Goal: Task Accomplishment & Management: Manage account settings

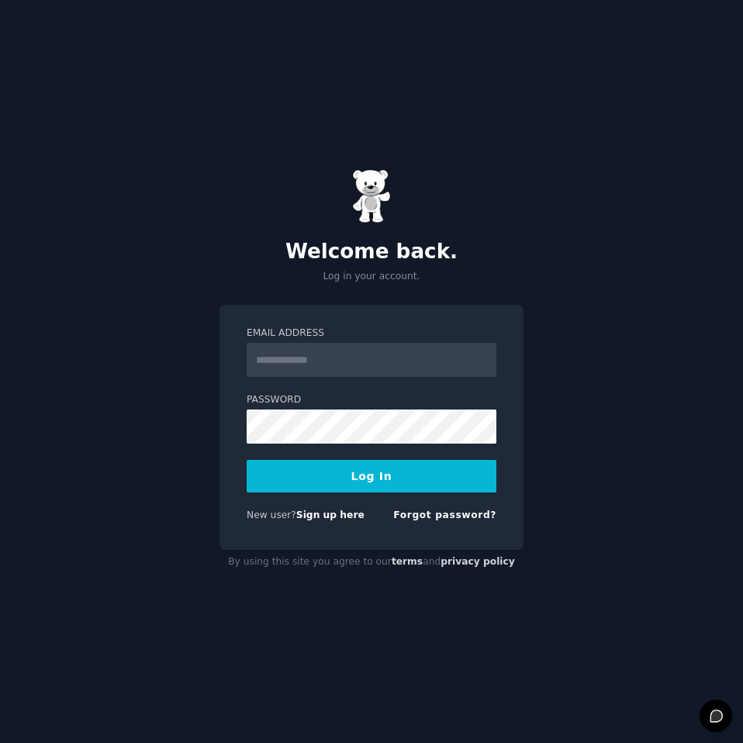
click at [366, 378] on form "Email Address Password Log In New user? Sign up here Forgot password?" at bounding box center [372, 427] width 250 height 202
click at [373, 364] on input "Email Address" at bounding box center [372, 360] width 250 height 34
type input "**********"
drag, startPoint x: 385, startPoint y: 365, endPoint x: 118, endPoint y: 329, distance: 269.9
click at [159, 336] on div "**********" at bounding box center [371, 371] width 743 height 743
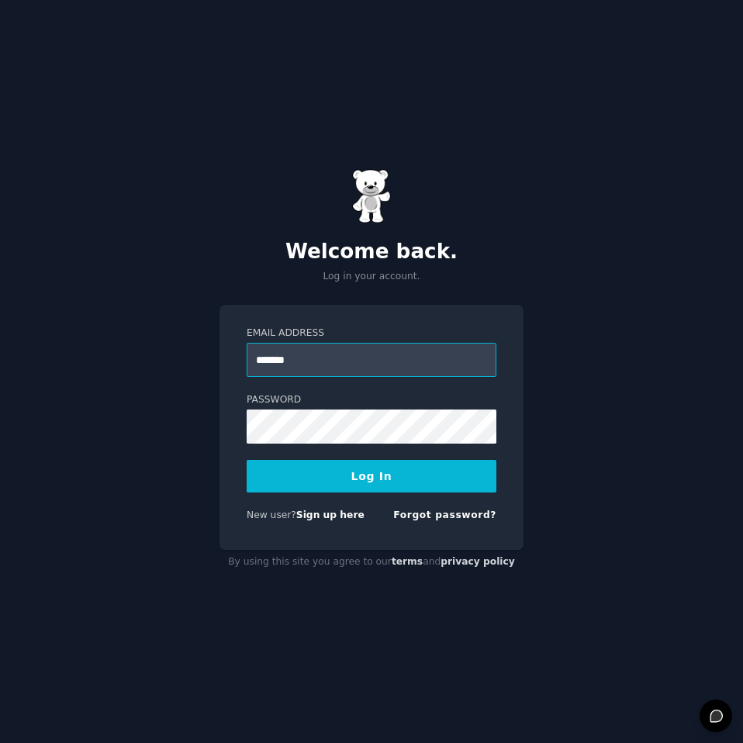
type input "**********"
click at [567, 336] on div "**********" at bounding box center [371, 371] width 743 height 743
click at [344, 469] on button "Log In" at bounding box center [372, 476] width 250 height 33
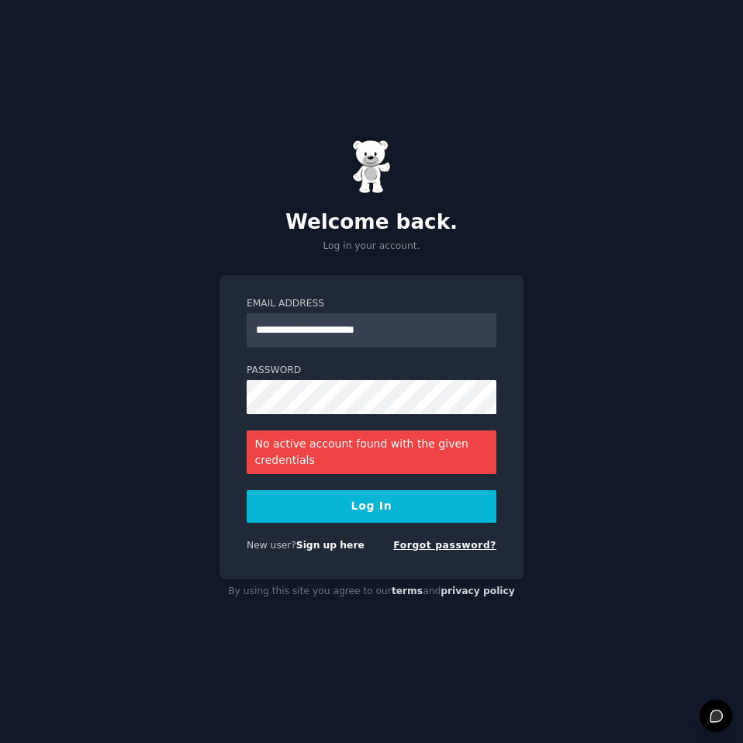
click at [428, 545] on link "Forgot password?" at bounding box center [444, 545] width 103 height 11
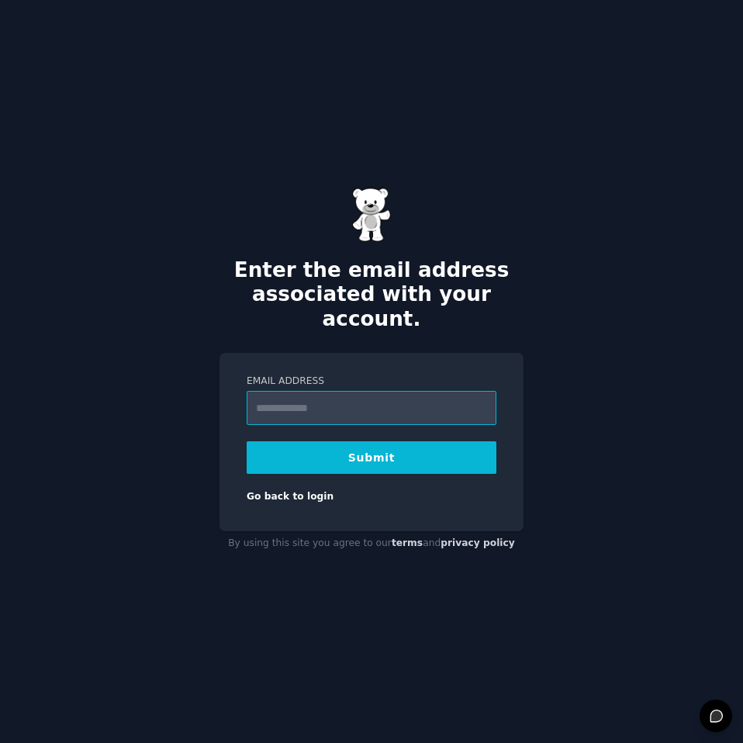
click at [327, 391] on input "Email Address" at bounding box center [372, 408] width 250 height 34
type input "**********"
click at [332, 441] on button "Submit" at bounding box center [372, 457] width 250 height 33
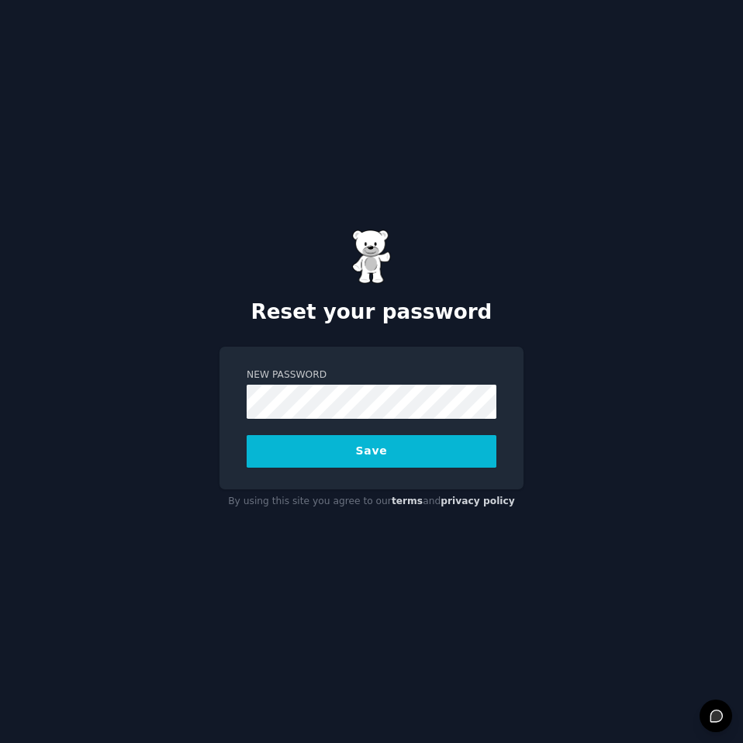
click at [350, 450] on button "Save" at bounding box center [372, 451] width 250 height 33
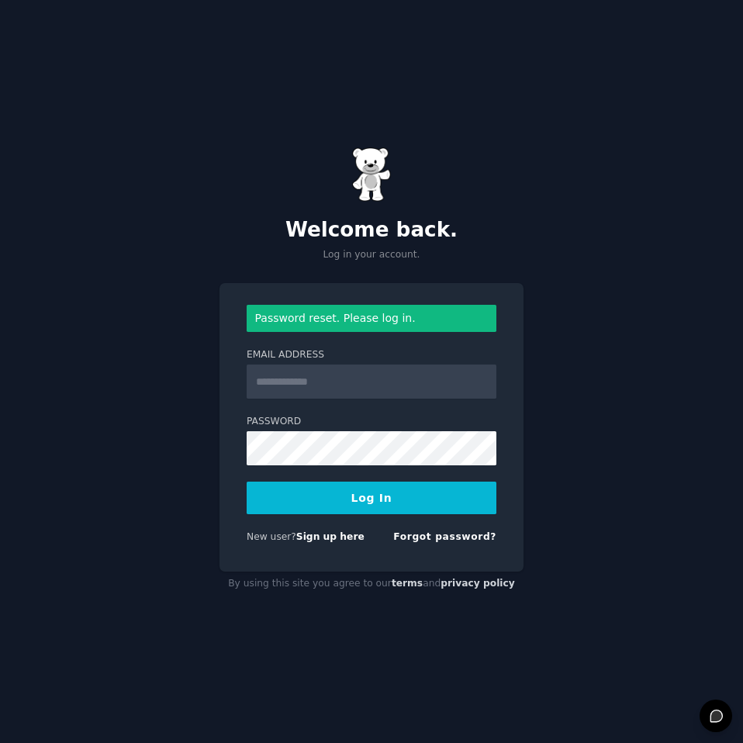
click at [311, 381] on input "Email Address" at bounding box center [372, 381] width 250 height 34
click at [319, 381] on input "Email Address" at bounding box center [372, 381] width 250 height 34
type input "**********"
click at [109, 450] on div "**********" at bounding box center [371, 371] width 743 height 743
click at [302, 505] on button "Log In" at bounding box center [372, 497] width 250 height 33
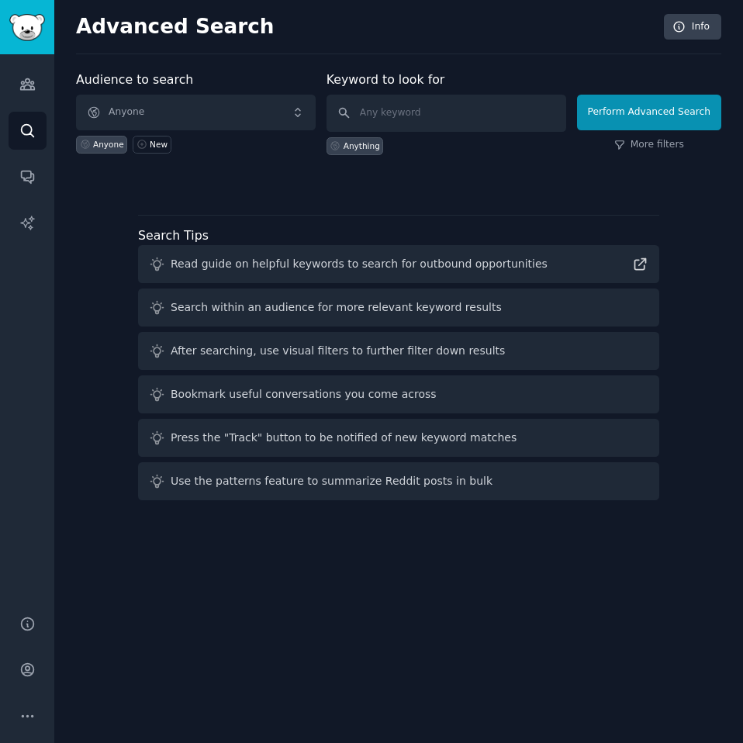
click at [372, 567] on div "Advanced Search Info Audience to search Anyone Anyone New Keyword to look for A…" at bounding box center [398, 371] width 688 height 743
click at [209, 105] on span "Anyone" at bounding box center [196, 113] width 240 height 36
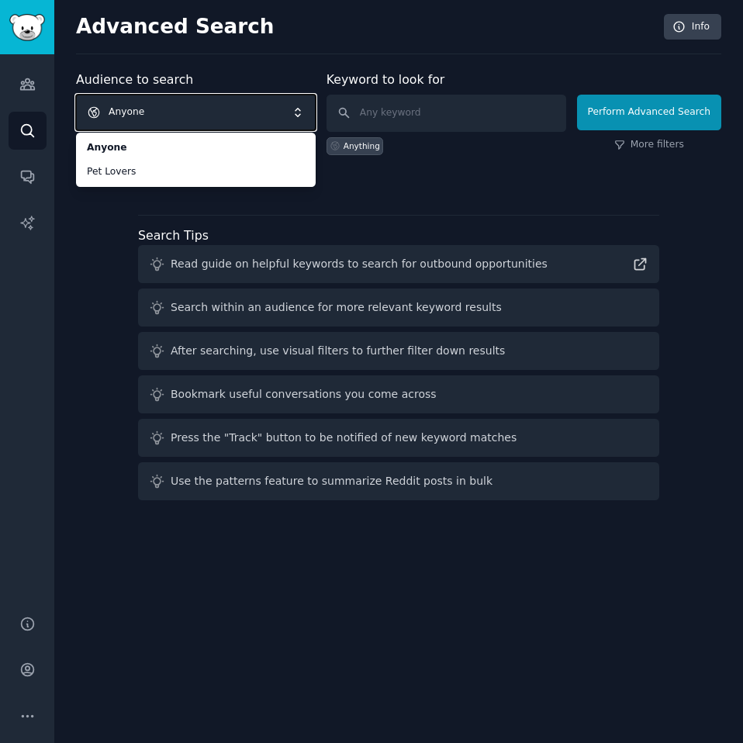
click at [183, 112] on span "Anyone" at bounding box center [196, 113] width 240 height 36
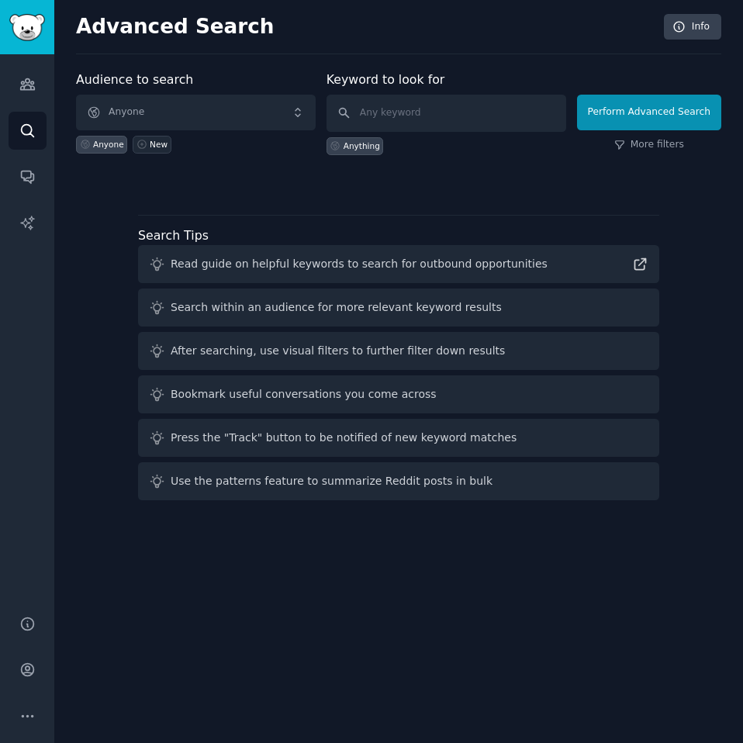
click at [136, 143] on icon at bounding box center [141, 144] width 11 height 11
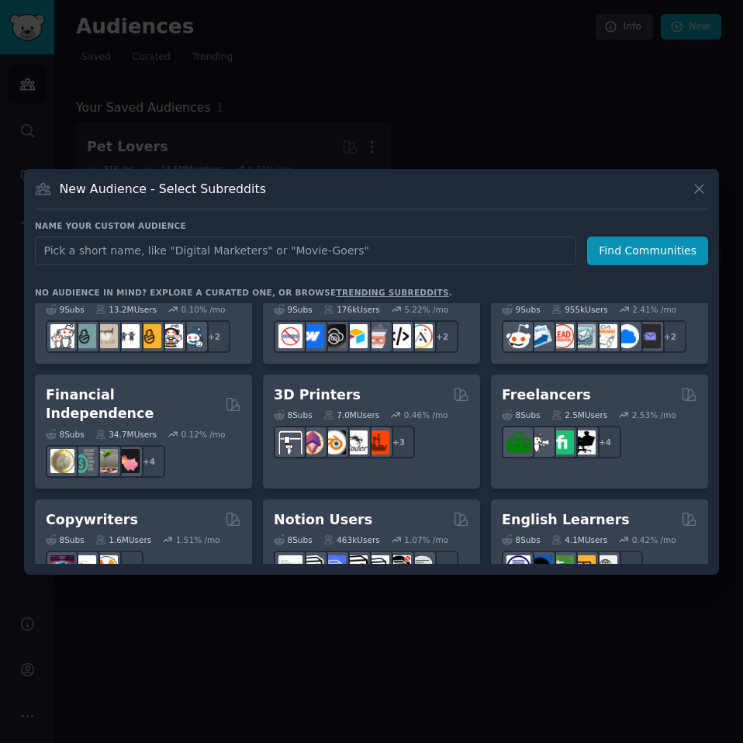
scroll to position [853, 0]
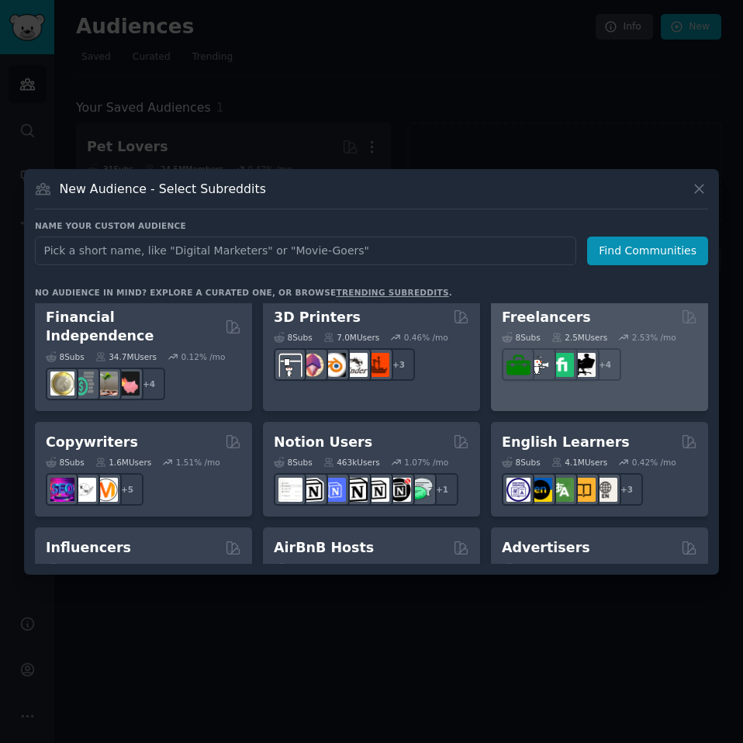
click at [555, 316] on h2 "Freelancers" at bounding box center [546, 317] width 89 height 19
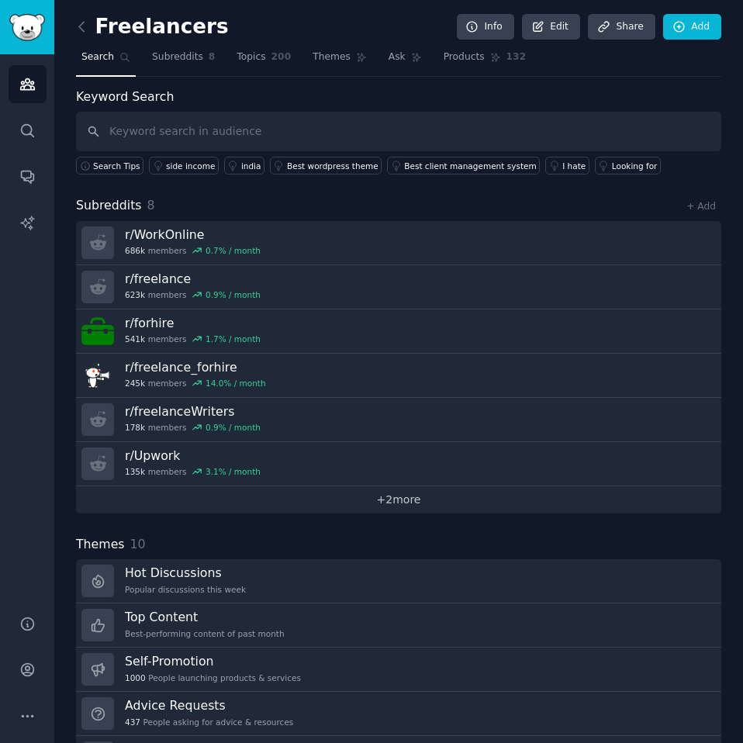
click at [391, 505] on link "+ 2 more" at bounding box center [398, 499] width 645 height 27
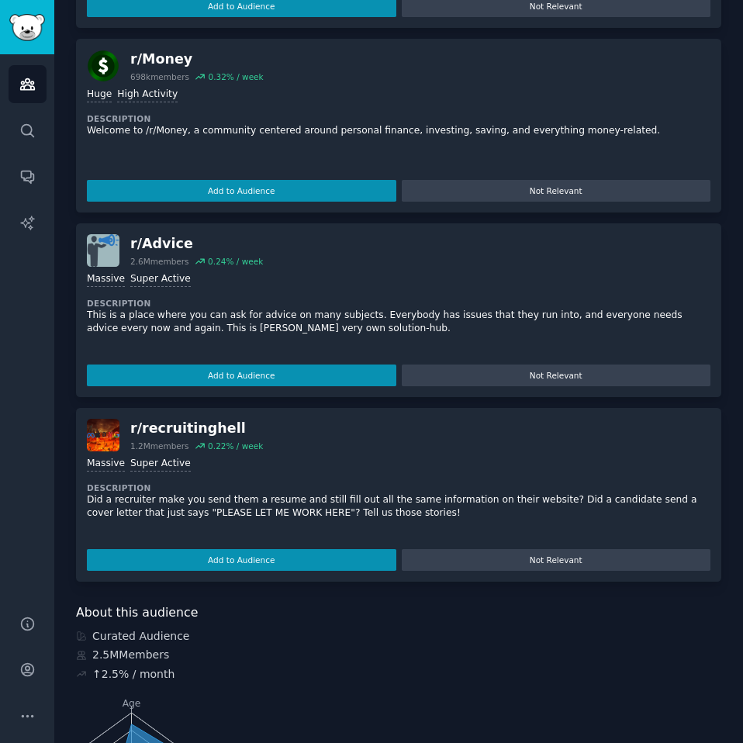
scroll to position [3000, 0]
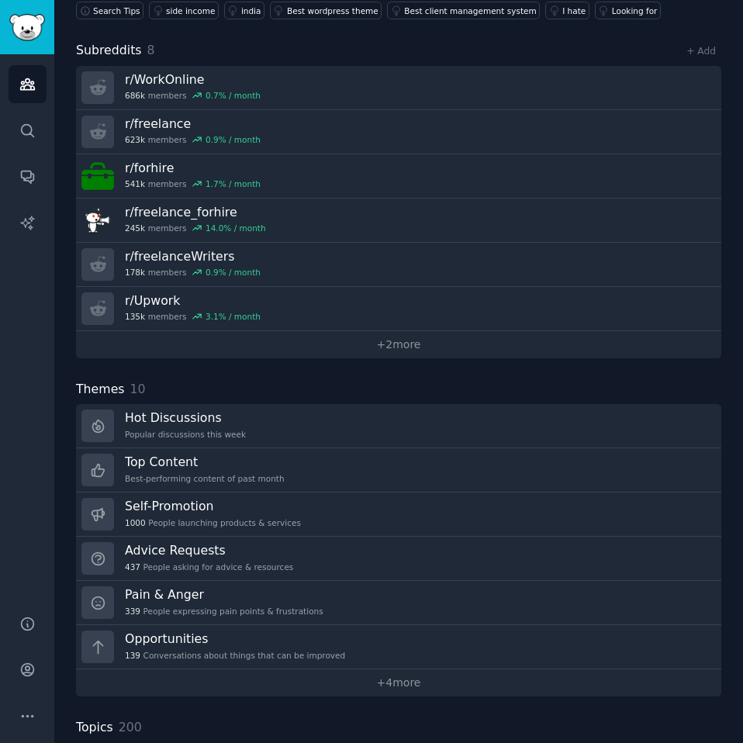
scroll to position [233, 0]
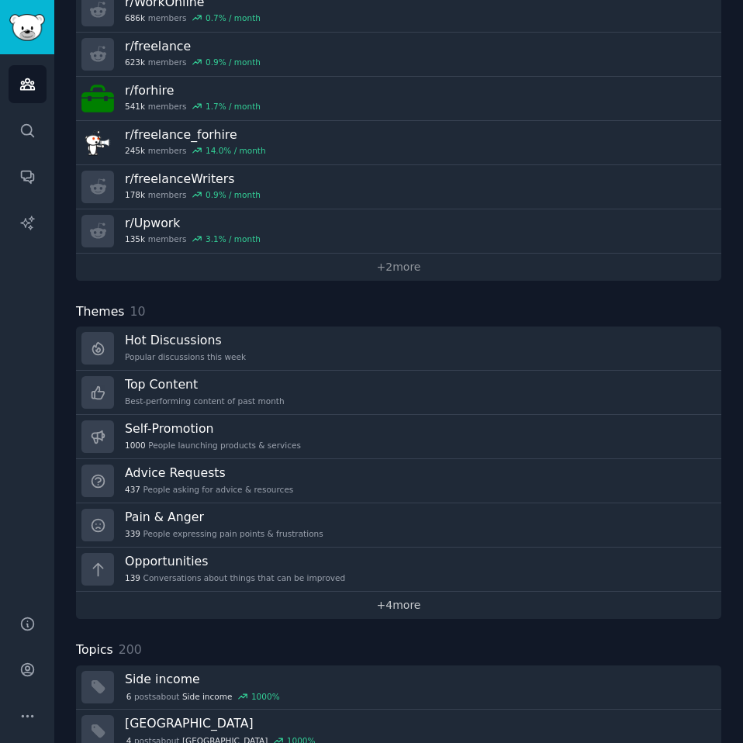
click at [381, 607] on link "+ 4 more" at bounding box center [398, 604] width 645 height 27
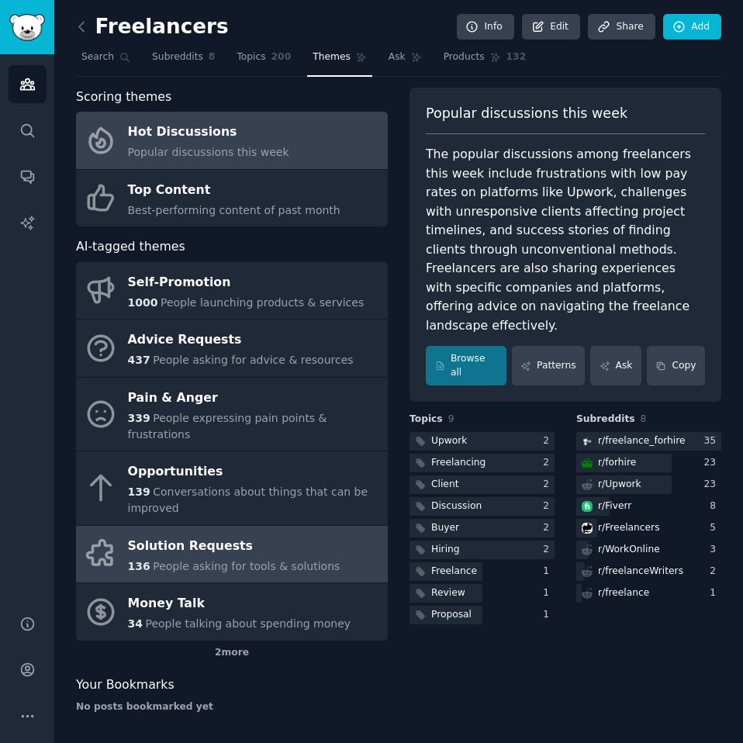
click at [289, 533] on div "Solution Requests" at bounding box center [234, 545] width 212 height 25
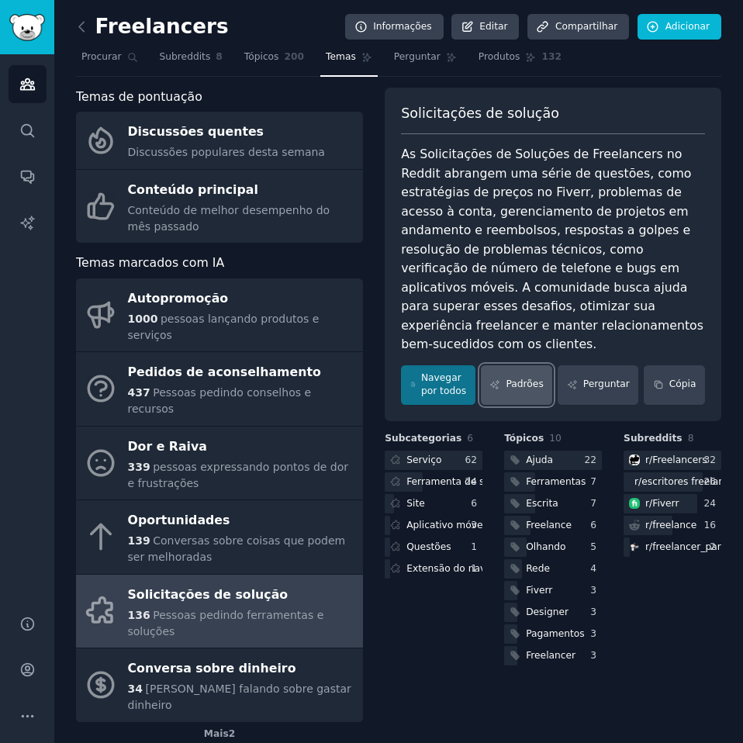
click at [529, 378] on font "Padrões" at bounding box center [523, 383] width 37 height 11
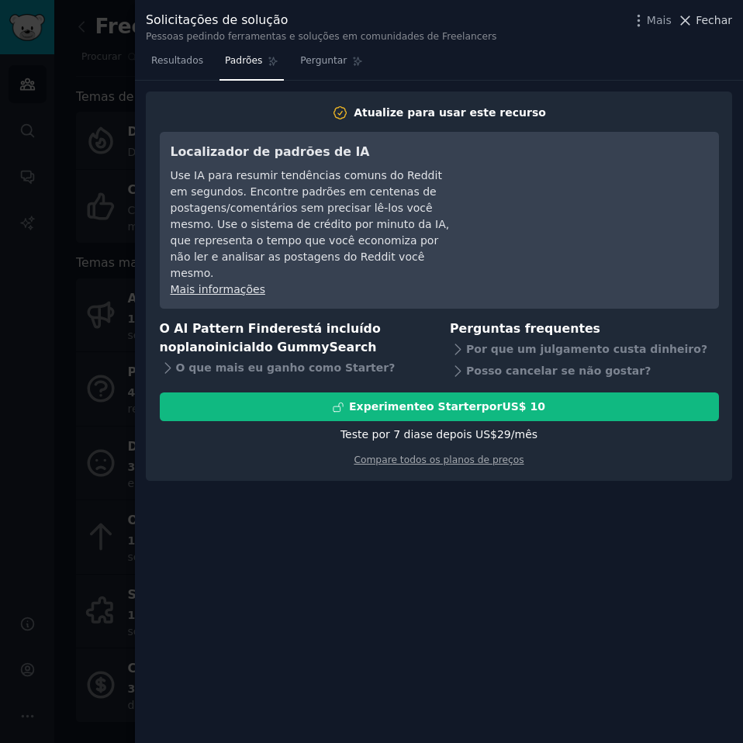
click at [702, 21] on font "Fechar" at bounding box center [713, 20] width 36 height 12
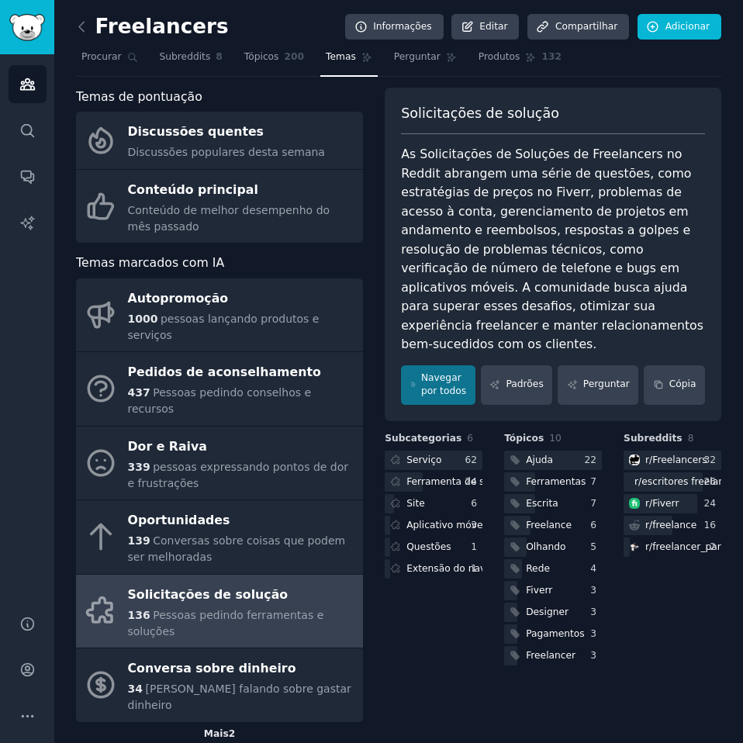
click at [229, 728] on font "Mais" at bounding box center [216, 733] width 25 height 11
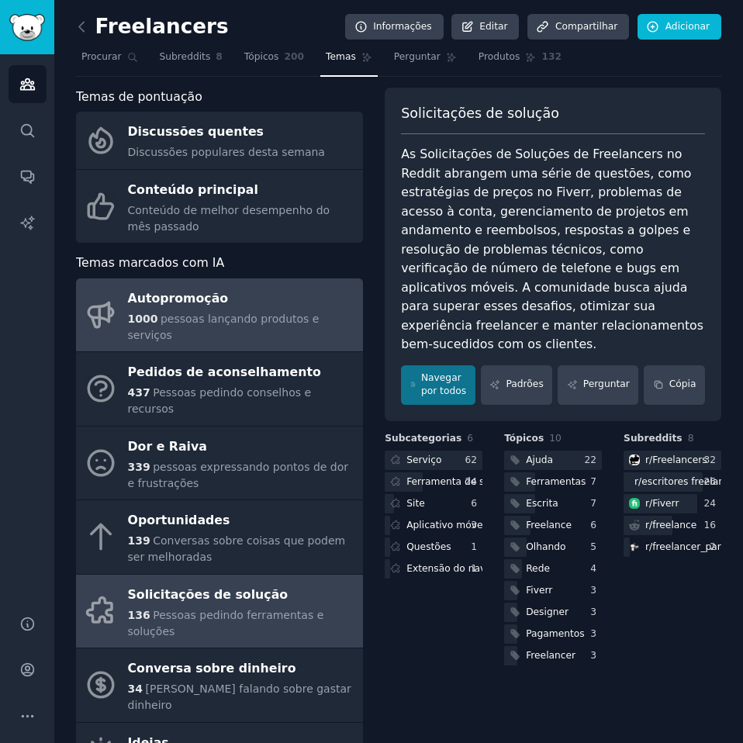
click at [259, 294] on div "Autopromoção" at bounding box center [241, 298] width 227 height 25
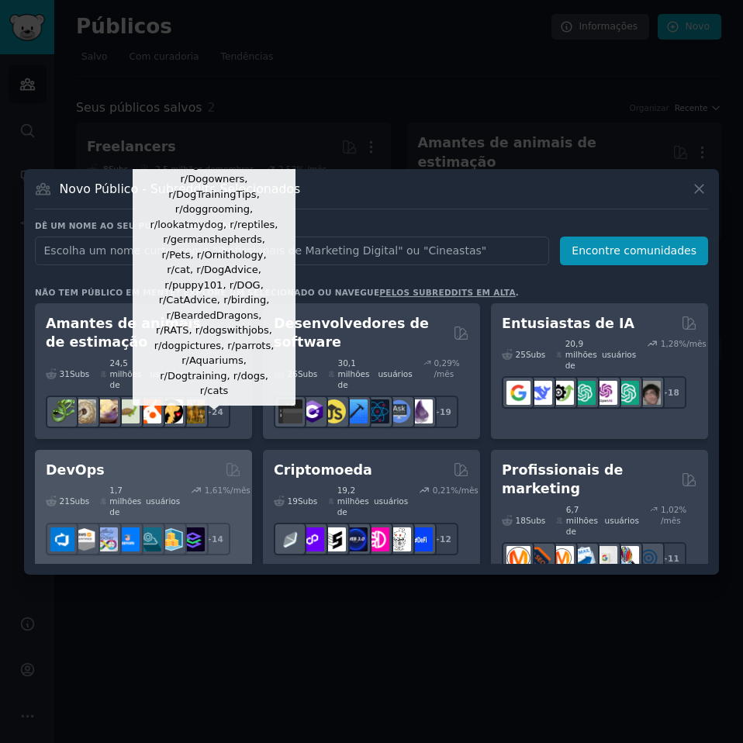
scroll to position [78, 0]
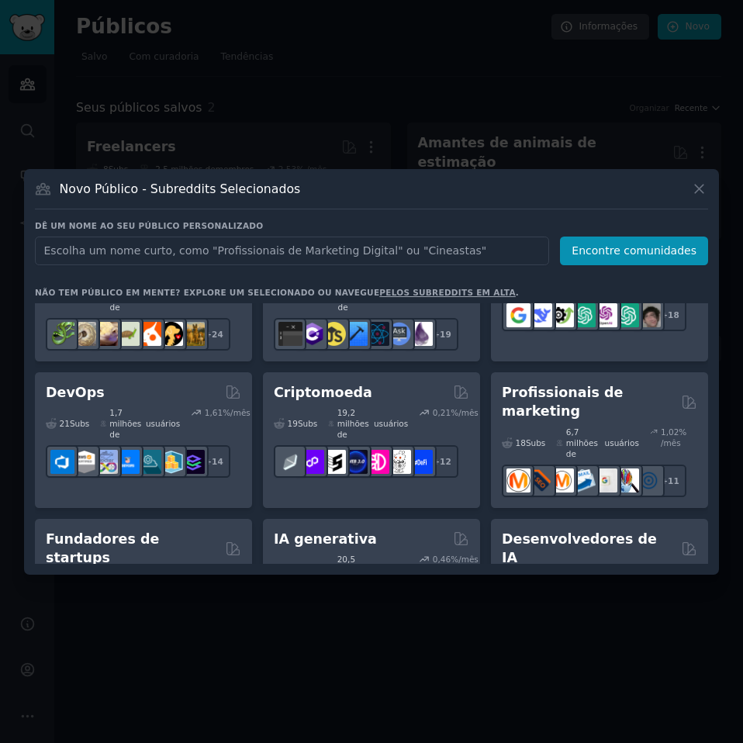
click at [605, 384] on font "Profissionais de marketing" at bounding box center [562, 401] width 121 height 35
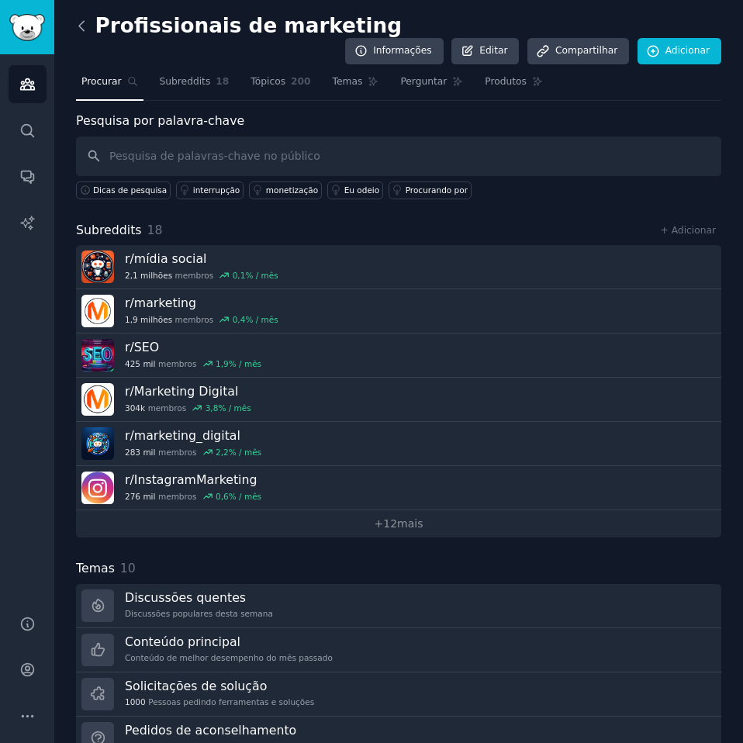
click at [80, 22] on icon at bounding box center [82, 26] width 16 height 16
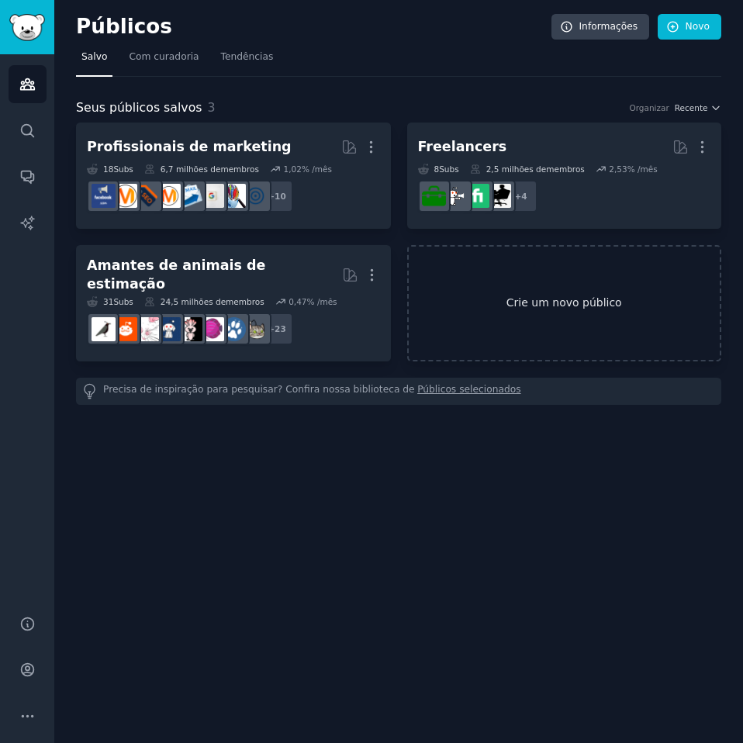
click at [537, 307] on link "Crie um novo público" at bounding box center [564, 303] width 315 height 117
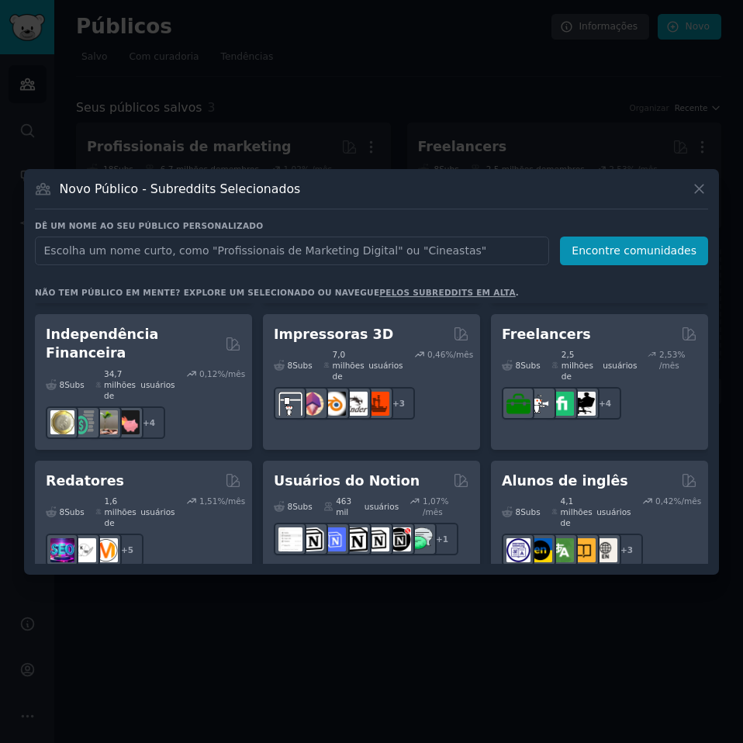
scroll to position [1163, 0]
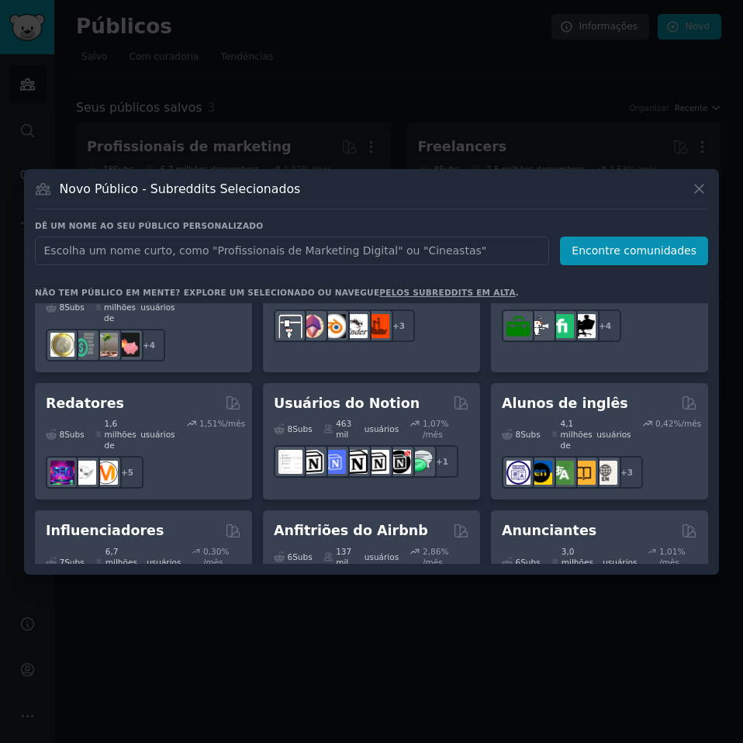
click at [138, 650] on font "Trabalhadores remotos" at bounding box center [100, 667] width 109 height 35
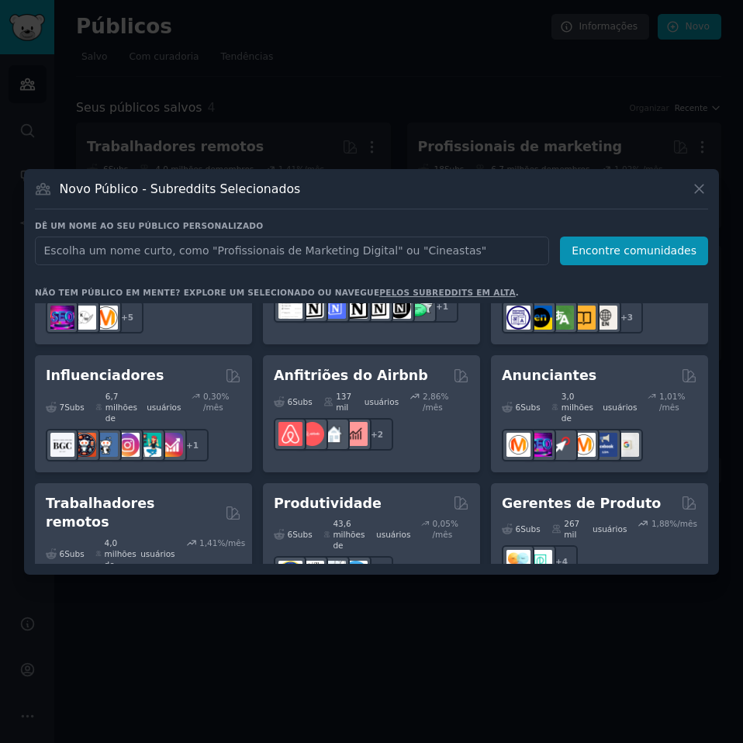
scroll to position [1378, 0]
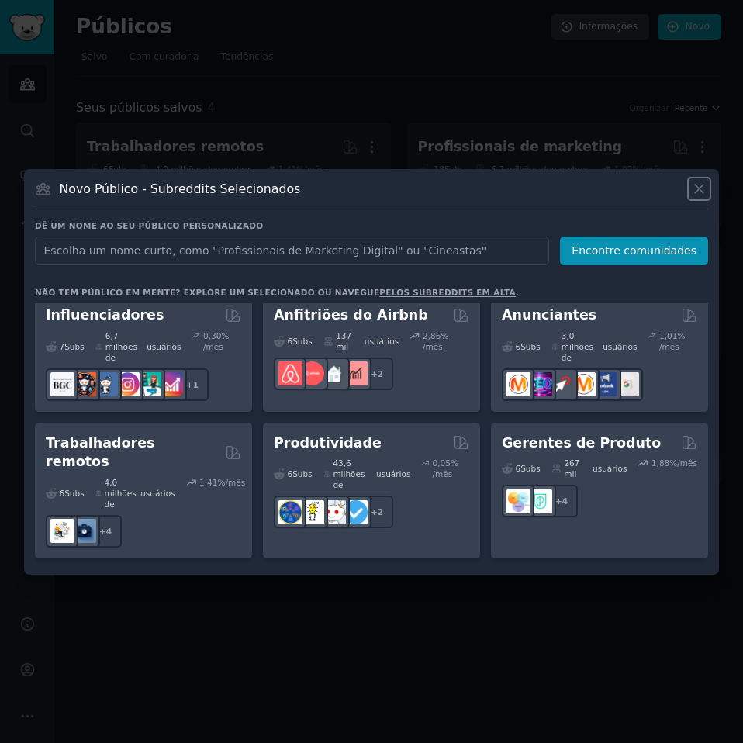
click at [705, 184] on icon at bounding box center [699, 189] width 16 height 16
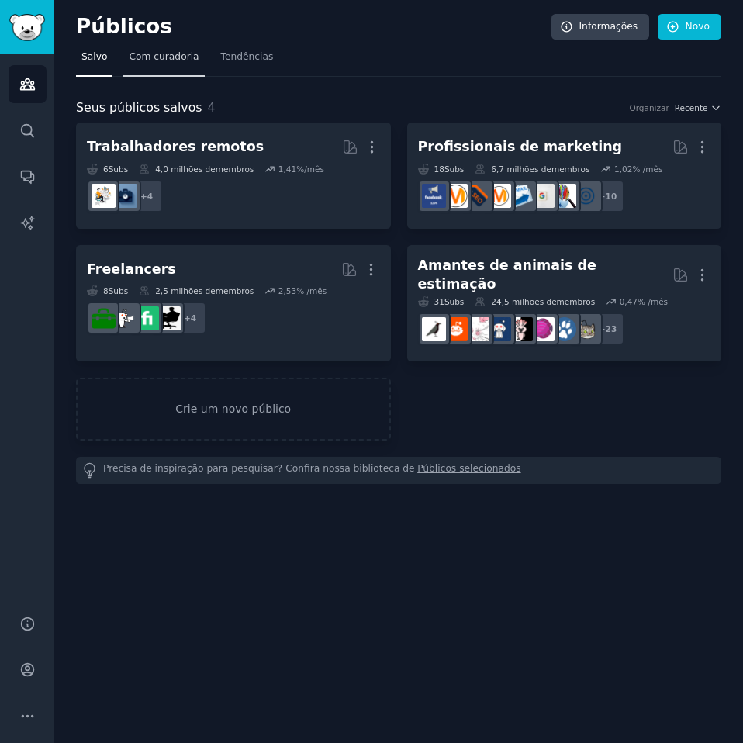
click at [158, 65] on link "Com curadoria" at bounding box center [163, 61] width 81 height 32
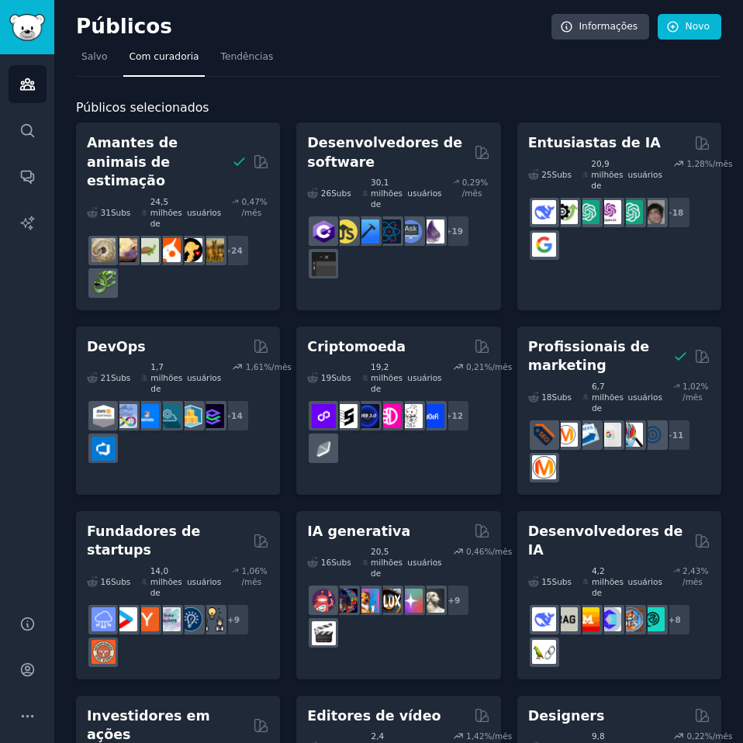
drag, startPoint x: 240, startPoint y: 60, endPoint x: 277, endPoint y: 72, distance: 39.2
click at [240, 58] on font "Tendências" at bounding box center [247, 56] width 53 height 11
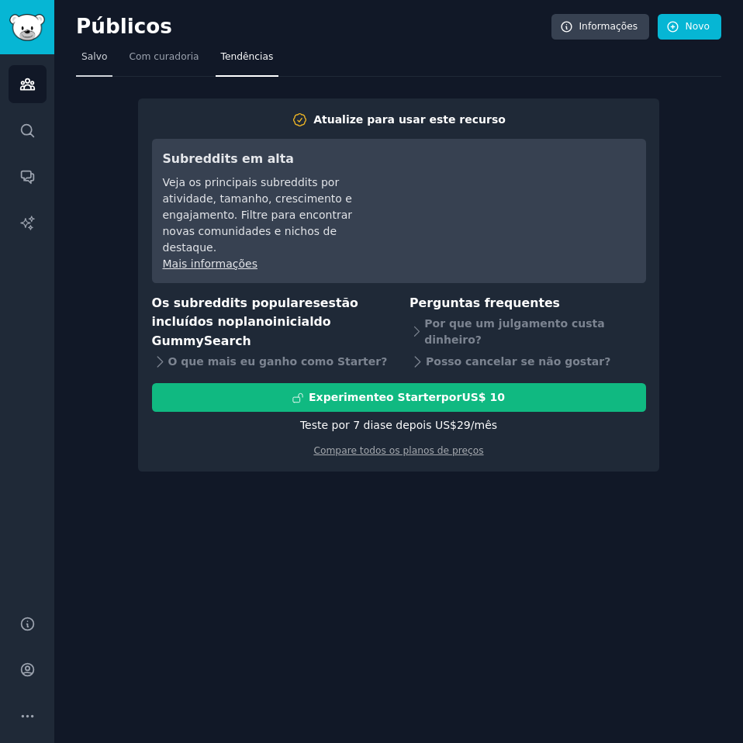
click at [95, 59] on font "Salvo" at bounding box center [94, 56] width 26 height 11
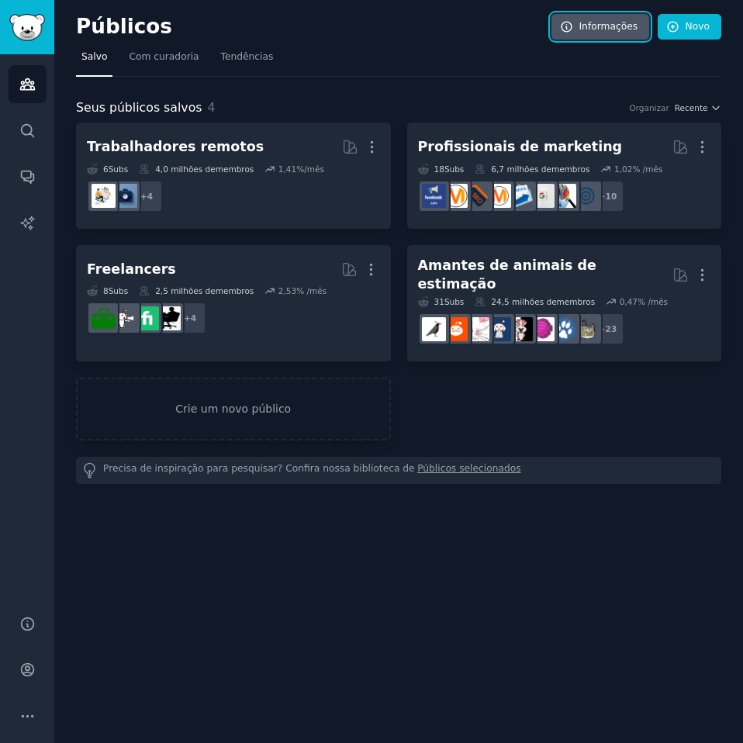
click at [609, 21] on font "Informações" at bounding box center [608, 26] width 59 height 11
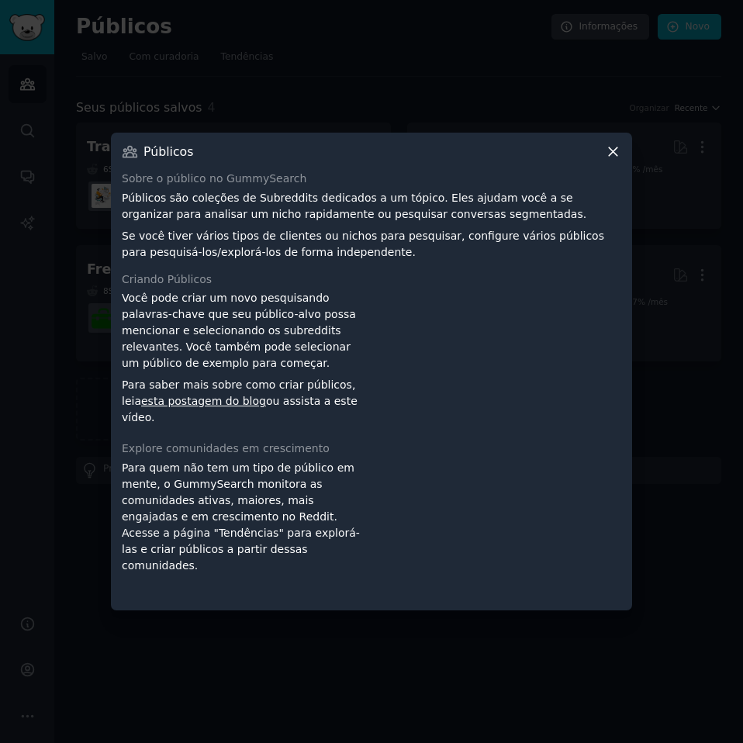
drag, startPoint x: 285, startPoint y: 400, endPoint x: 191, endPoint y: 430, distance: 98.5
drag, startPoint x: 191, startPoint y: 430, endPoint x: 151, endPoint y: 456, distance: 47.7
click at [146, 454] on font "Explore comunidades em crescimento" at bounding box center [226, 448] width 208 height 12
drag, startPoint x: 614, startPoint y: 153, endPoint x: 621, endPoint y: 118, distance: 35.6
click at [615, 152] on icon at bounding box center [613, 151] width 16 height 16
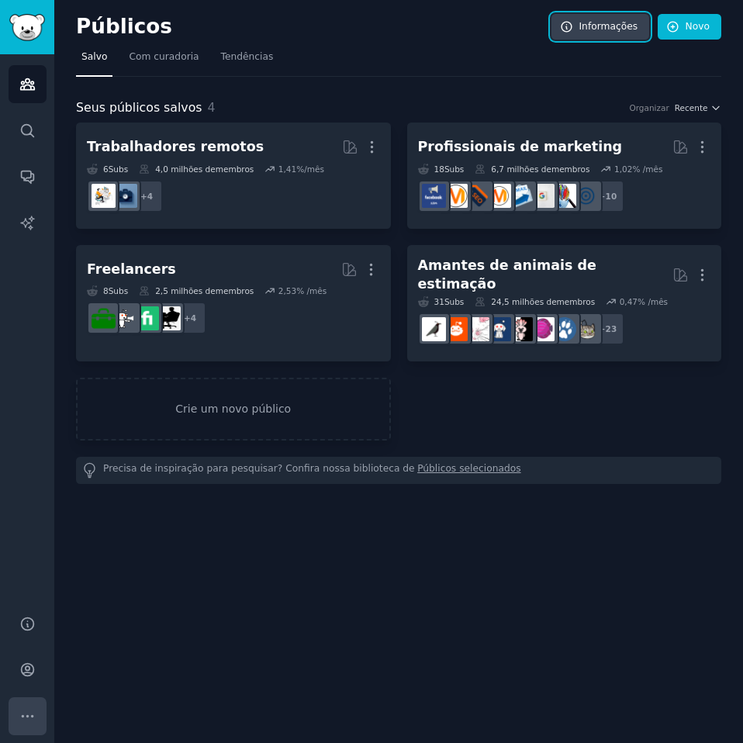
click at [26, 714] on icon "Barra lateral" at bounding box center [27, 716] width 16 height 16
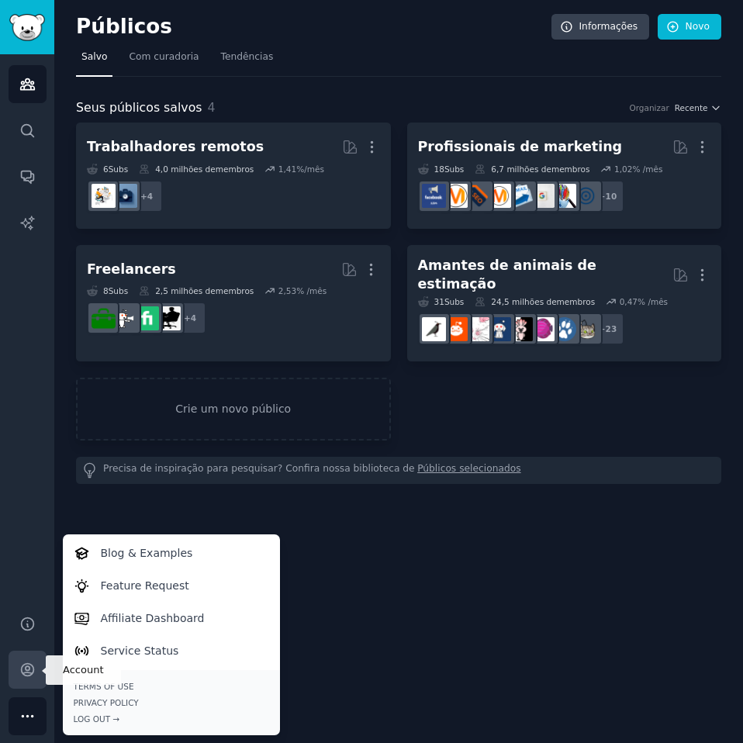
drag, startPoint x: 31, startPoint y: 660, endPoint x: 23, endPoint y: 666, distance: 9.5
click at [23, 666] on icon "Barra lateral" at bounding box center [27, 669] width 16 height 16
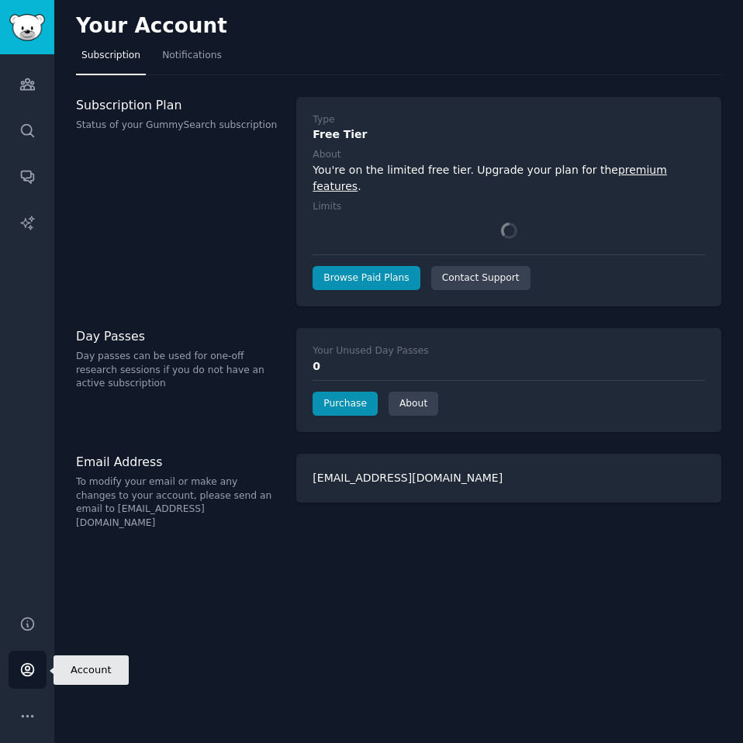
click at [22, 667] on icon "Sidebar" at bounding box center [27, 669] width 16 height 16
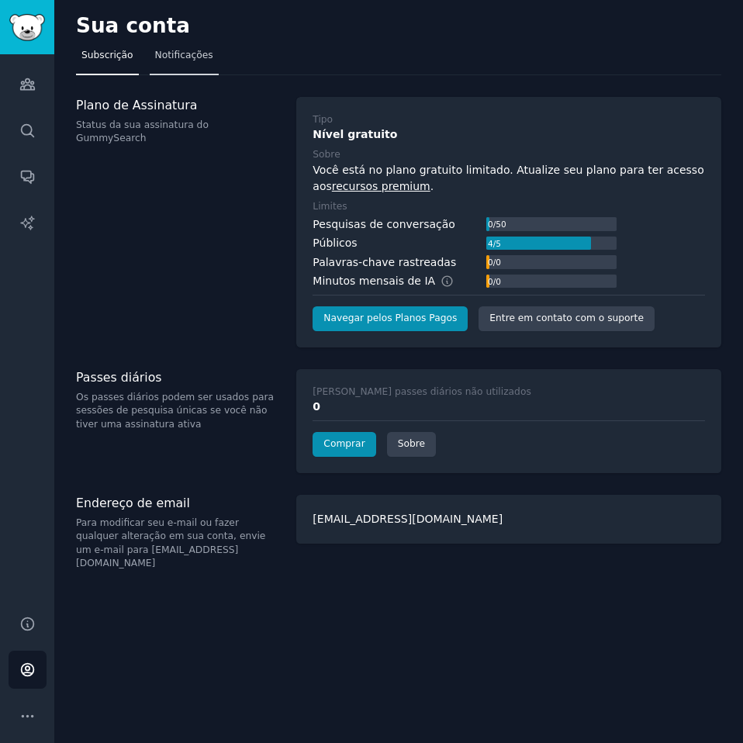
click at [178, 54] on font "Notificações" at bounding box center [184, 55] width 58 height 11
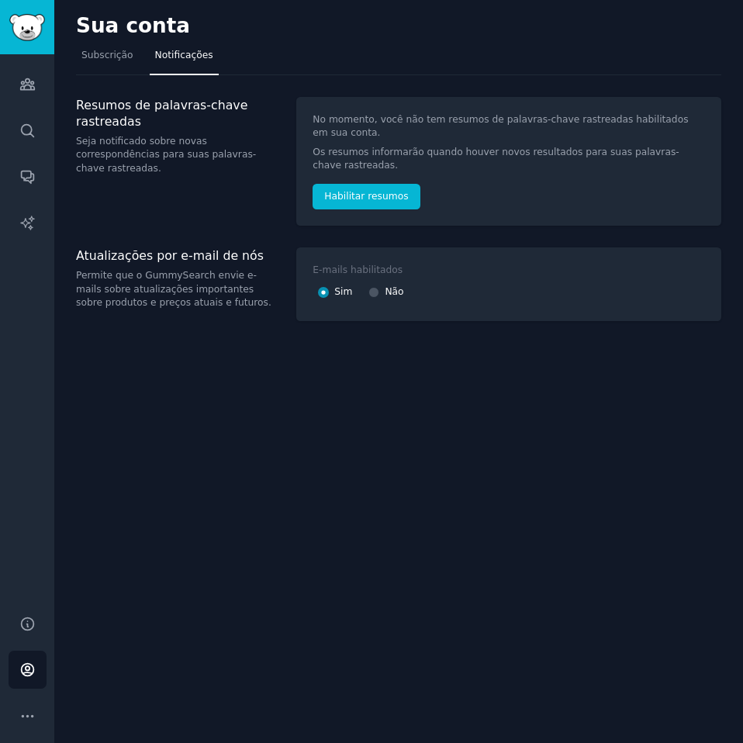
click at [374, 285] on div at bounding box center [373, 292] width 11 height 14
click at [370, 287] on input "Não" at bounding box center [373, 292] width 11 height 11
click at [363, 277] on div "E-mails habilitados Sim Não" at bounding box center [440, 284] width 256 height 41
click at [368, 287] on input "Não" at bounding box center [373, 292] width 11 height 11
radio input "false"
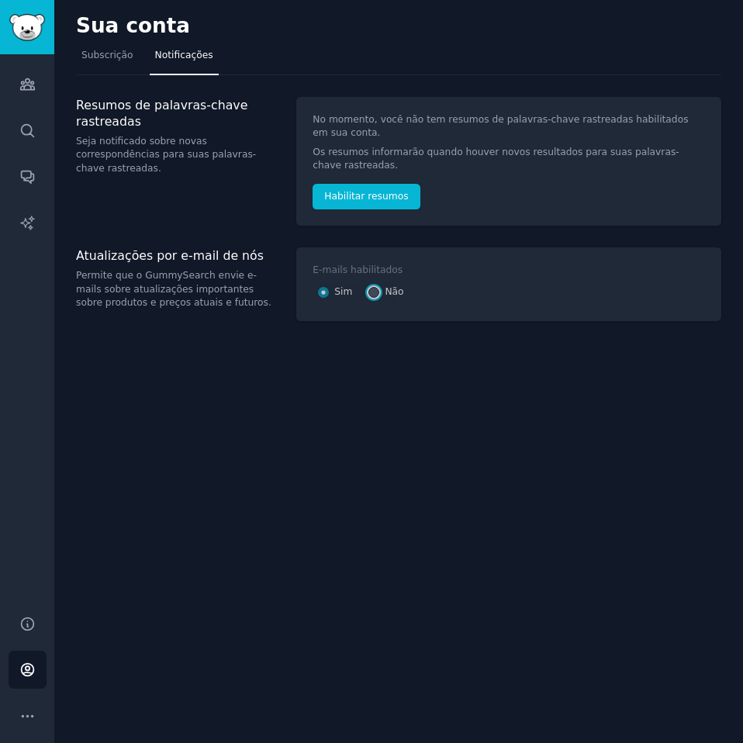
radio input "true"
click at [367, 278] on div "E-mails habilitados Sim Não" at bounding box center [440, 284] width 256 height 41
click at [18, 22] on img "Barra lateral" at bounding box center [27, 27] width 36 height 27
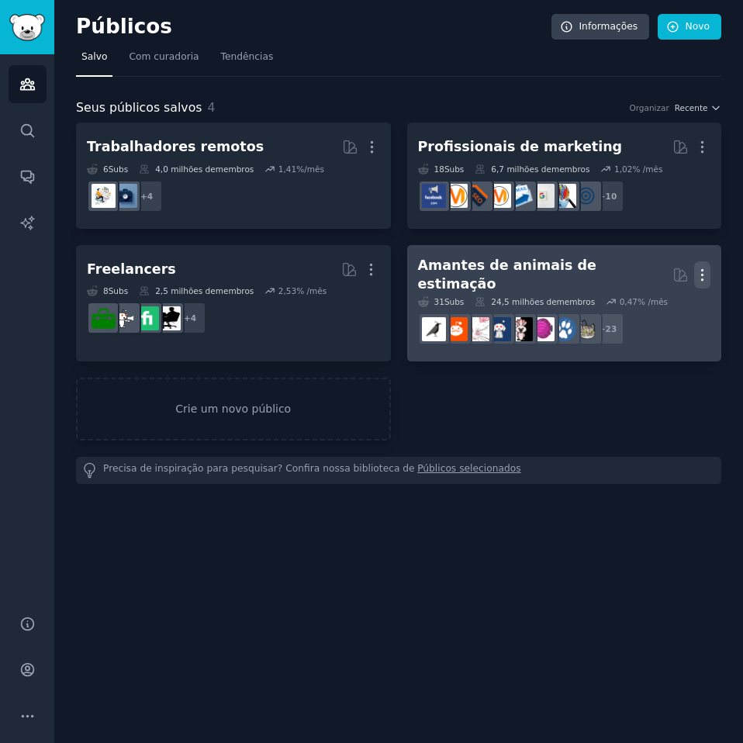
click at [702, 269] on icon "button" at bounding box center [703, 274] width 2 height 11
click at [660, 305] on p "Delete" at bounding box center [660, 307] width 36 height 16
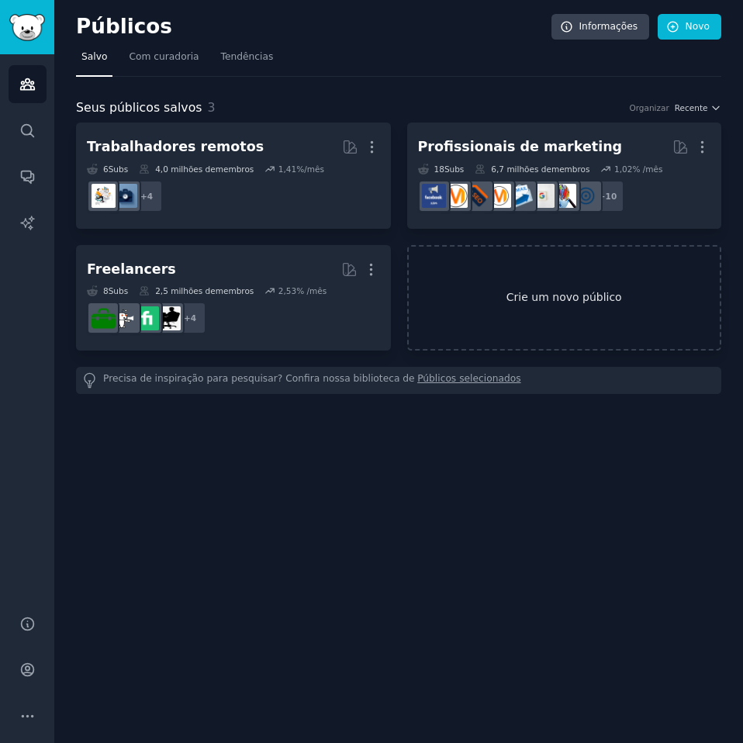
click at [541, 294] on font "Crie um novo público" at bounding box center [564, 297] width 116 height 12
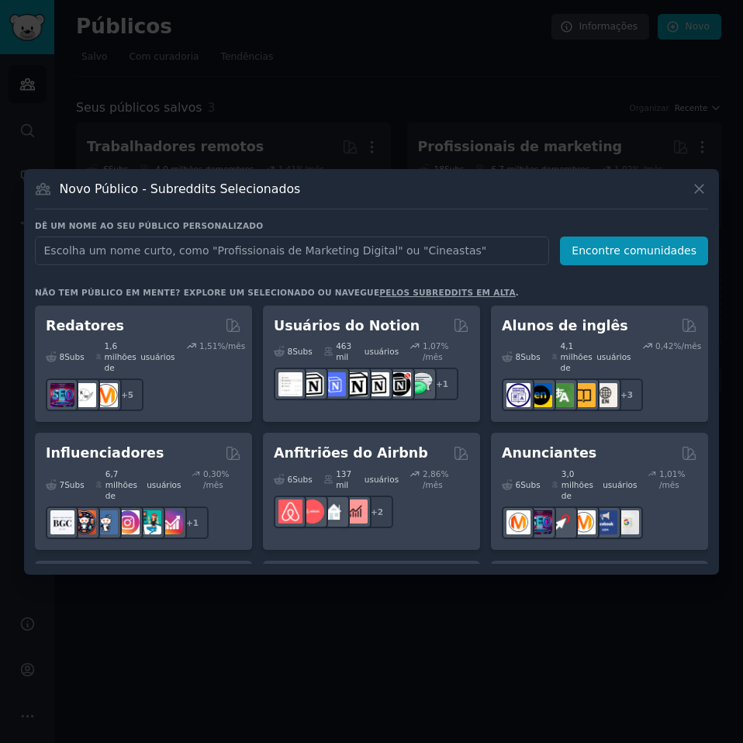
scroll to position [1318, 0]
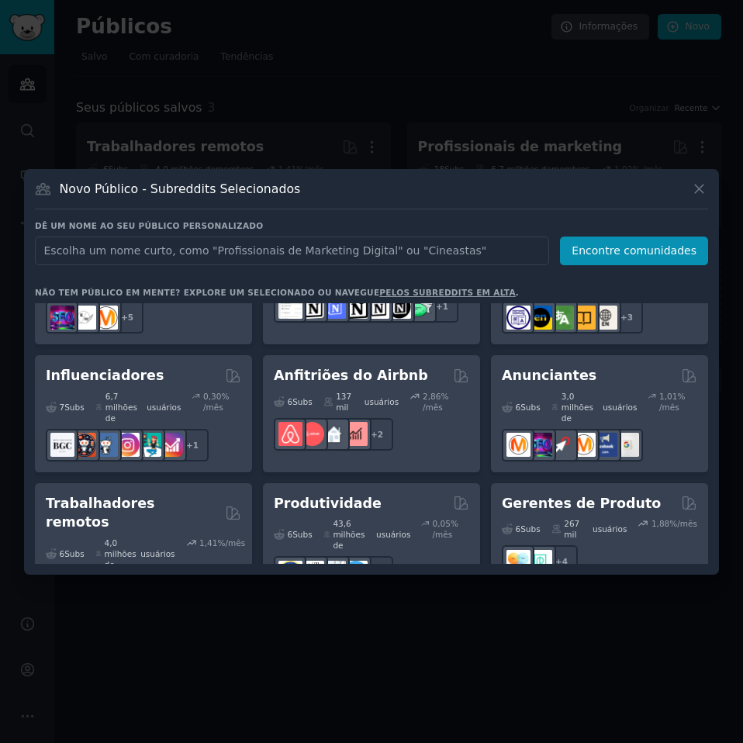
click at [353, 129] on div at bounding box center [371, 371] width 743 height 743
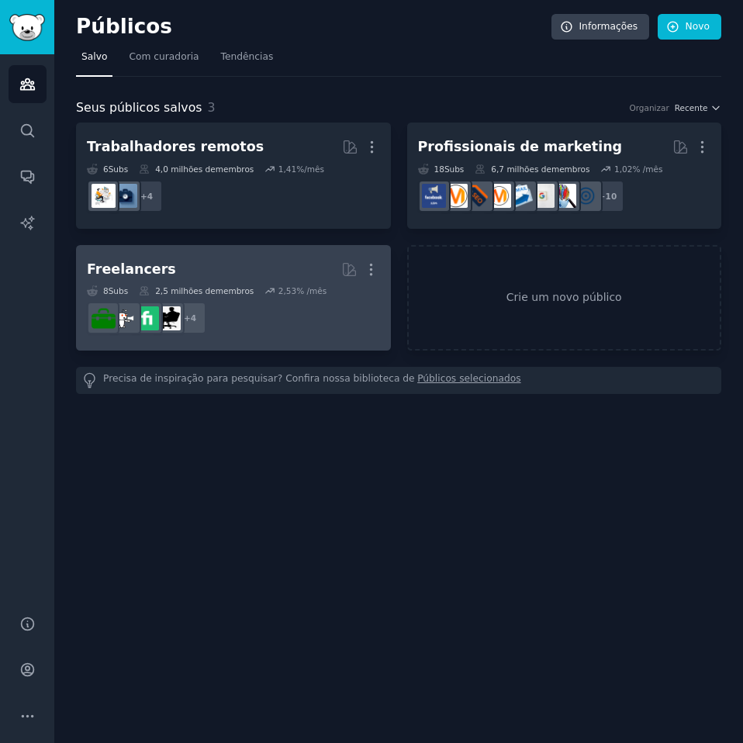
drag, startPoint x: 242, startPoint y: 274, endPoint x: 237, endPoint y: 260, distance: 14.7
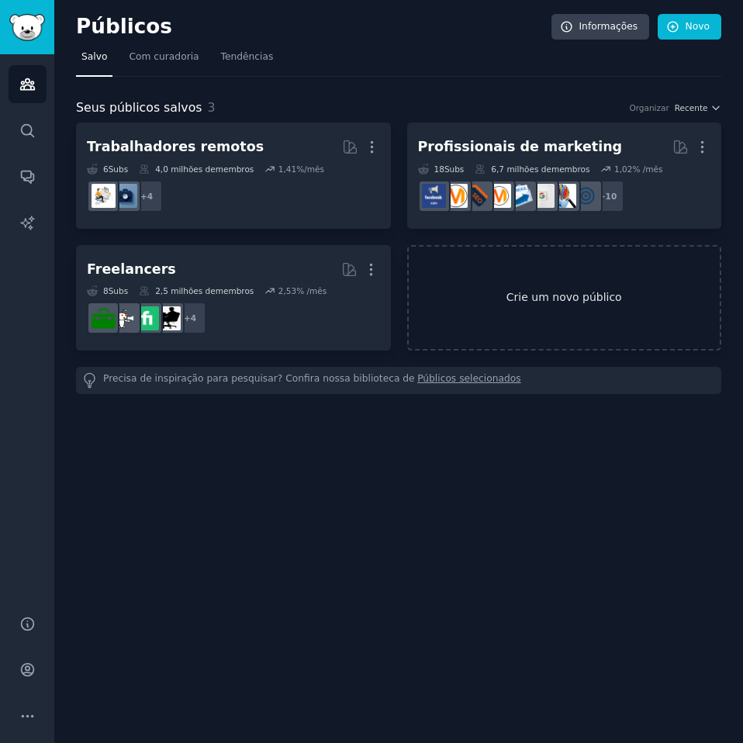
click at [505, 289] on font "Crie um novo público" at bounding box center [565, 297] width 312 height 16
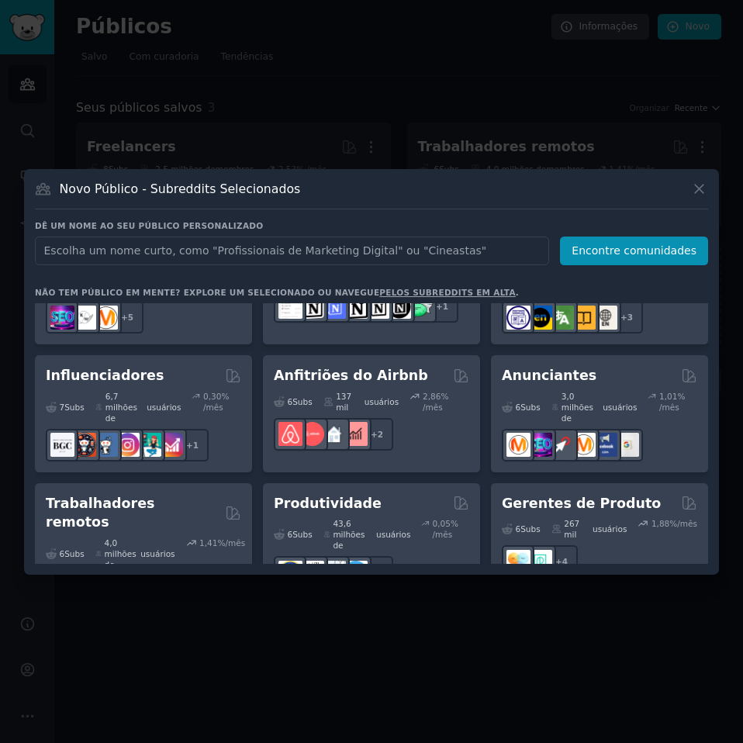
scroll to position [1378, 0]
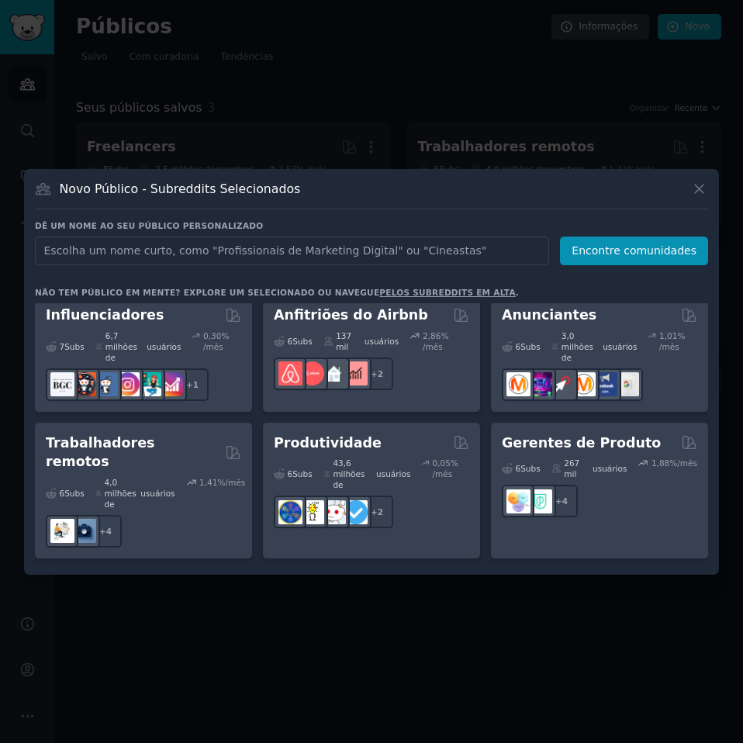
click at [311, 255] on input "text" at bounding box center [292, 250] width 514 height 29
click at [705, 184] on icon at bounding box center [699, 189] width 16 height 16
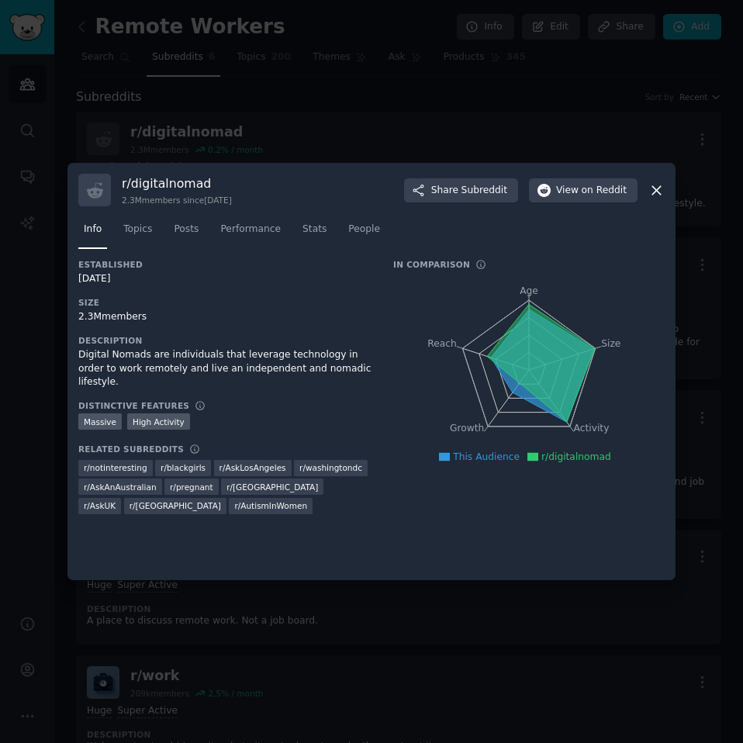
click at [157, 229] on nav "Info Topics Posts Performance Stats People" at bounding box center [371, 233] width 586 height 32
click at [144, 234] on span "Topics" at bounding box center [137, 229] width 29 height 14
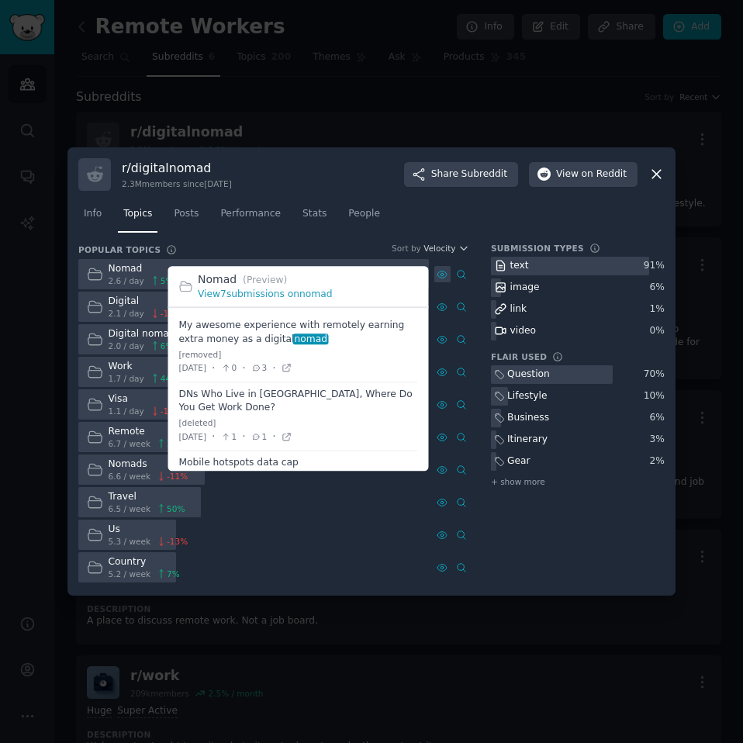
click at [439, 275] on icon at bounding box center [441, 274] width 11 height 11
click at [436, 272] on icon at bounding box center [441, 274] width 11 height 11
click at [244, 294] on link "View 7 submissions on nomad" at bounding box center [265, 293] width 135 height 11
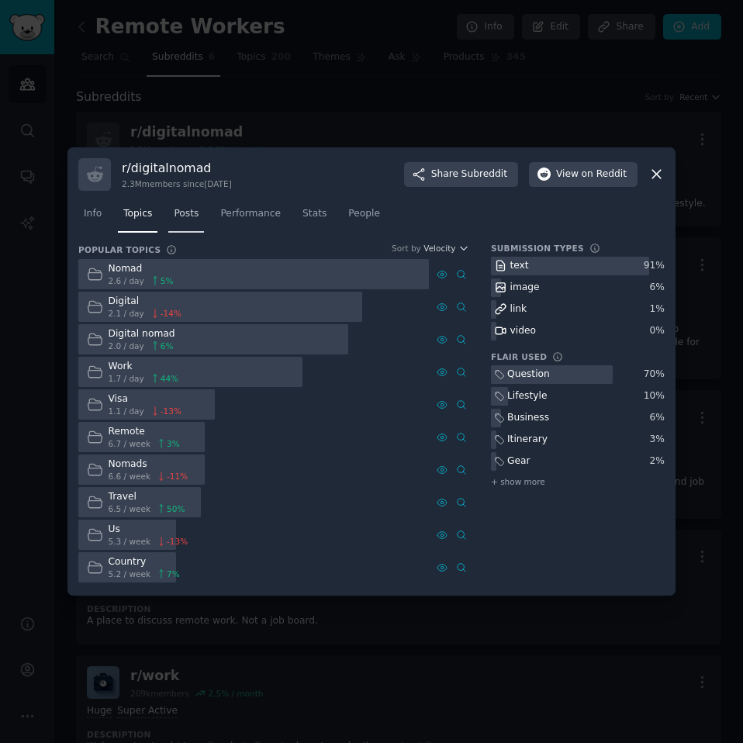
drag, startPoint x: 181, startPoint y: 210, endPoint x: 216, endPoint y: 213, distance: 34.2
click at [182, 210] on span "Posts" at bounding box center [186, 214] width 25 height 14
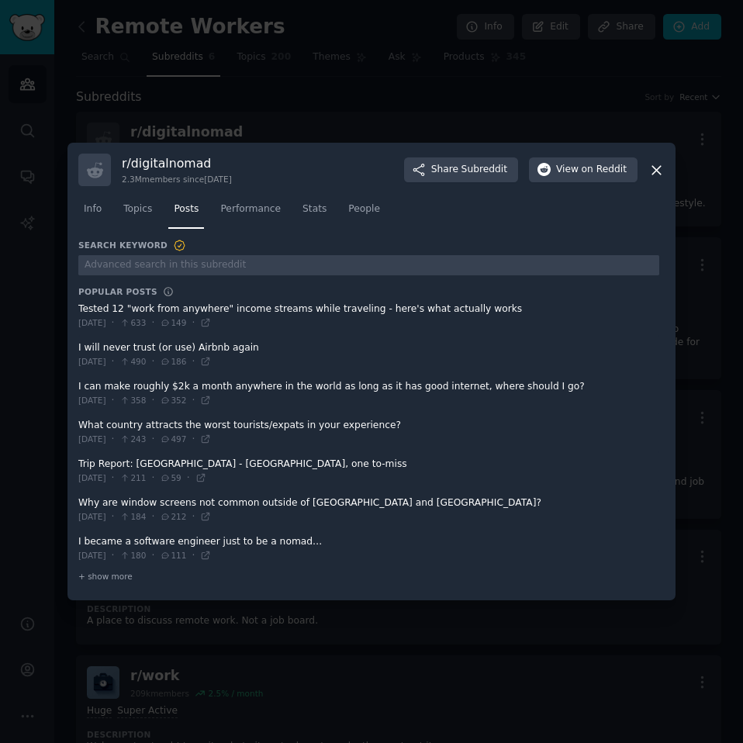
click at [658, 167] on icon at bounding box center [656, 170] width 16 height 16
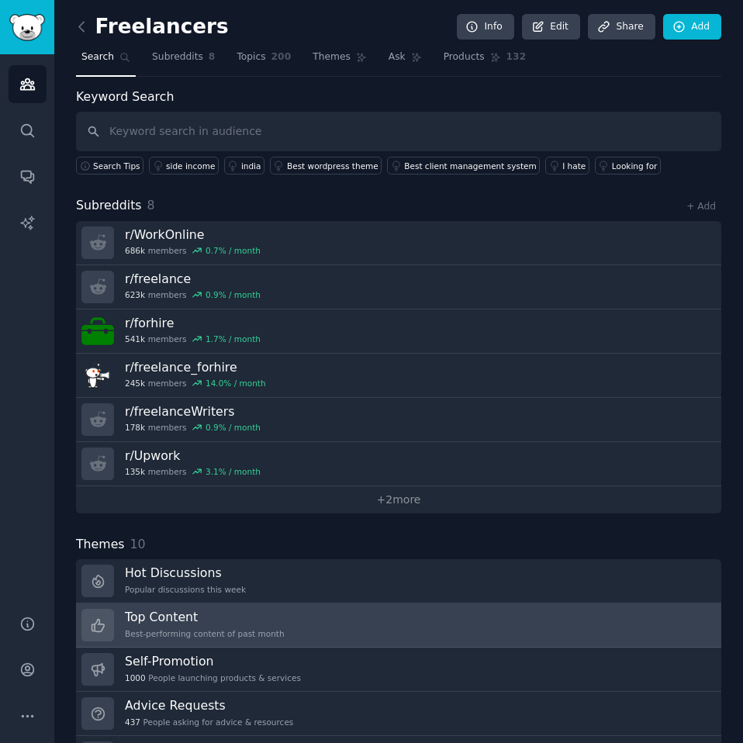
scroll to position [78, 0]
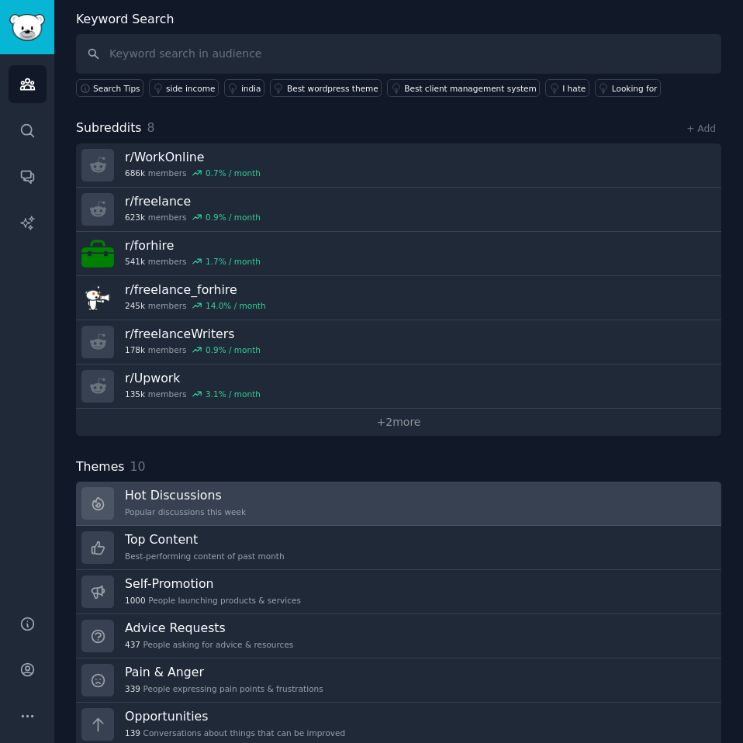
click at [220, 486] on link "Hot Discussions Popular discussions this week" at bounding box center [398, 503] width 645 height 44
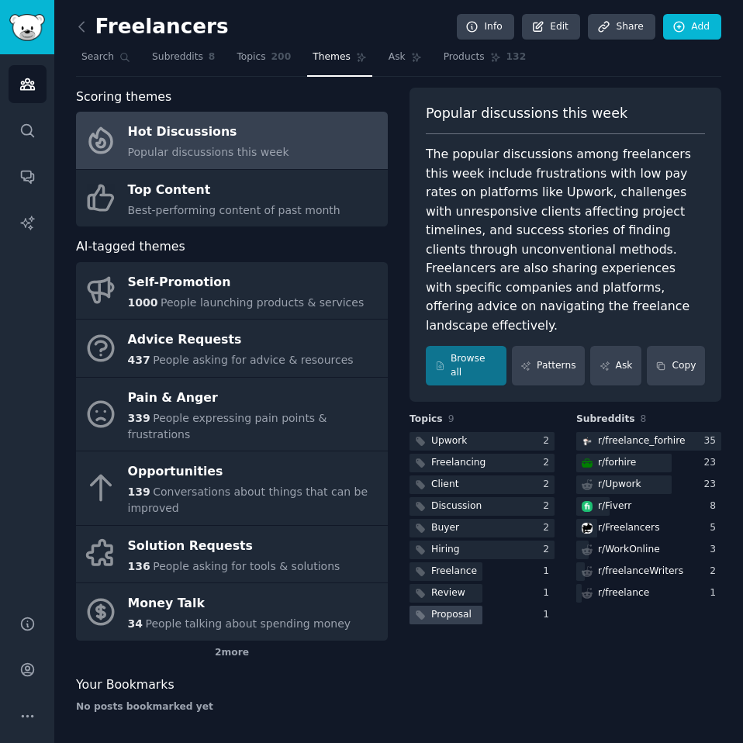
drag, startPoint x: 506, startPoint y: 584, endPoint x: 491, endPoint y: 584, distance: 14.7
drag, startPoint x: 491, startPoint y: 584, endPoint x: 395, endPoint y: 663, distance: 124.6
click at [381, 675] on div "Your Bookmarks" at bounding box center [232, 684] width 312 height 19
click at [464, 630] on div "Popular discussions this week The popular discussions among freelancers this we…" at bounding box center [565, 406] width 312 height 637
